Goal: Navigation & Orientation: Find specific page/section

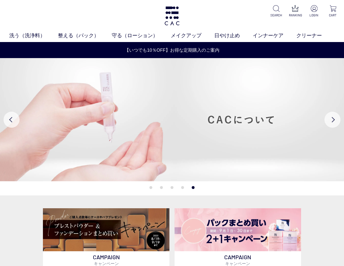
click at [134, 13] on div "洗う（洗浄料） 液体洗浄料 パウダー洗浄料 泡洗顔料 グッズ 整える（パック） フェイスパック ヘアパック 守る（ローション） 保湿化粧水 柔軟化粧水 美容液…" at bounding box center [172, 21] width 344 height 42
